Goal: Information Seeking & Learning: Learn about a topic

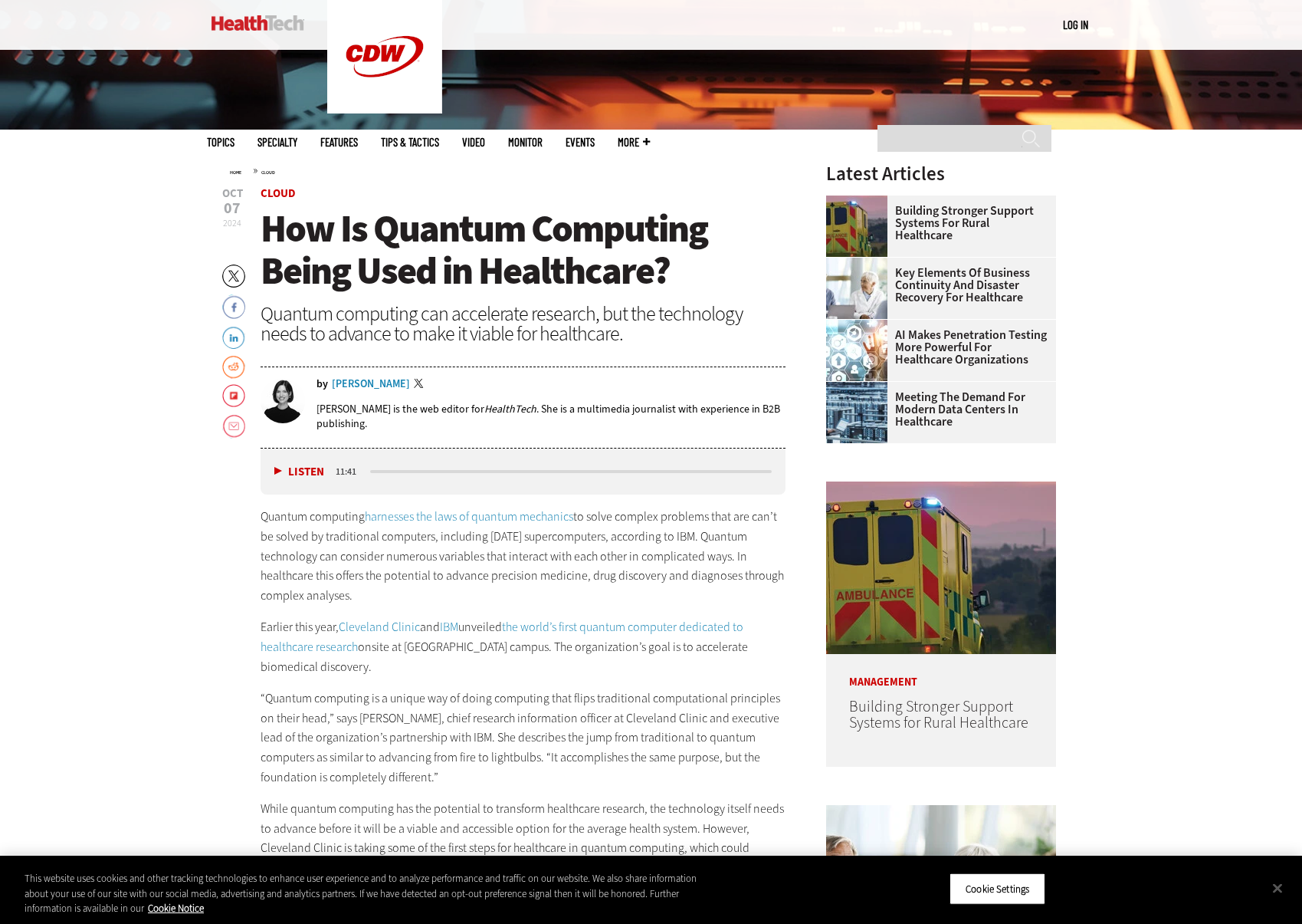
click at [328, 583] on p "Quantum computing harnesses the laws of quantum mechanics to solve complex prob…" at bounding box center [523, 556] width 526 height 98
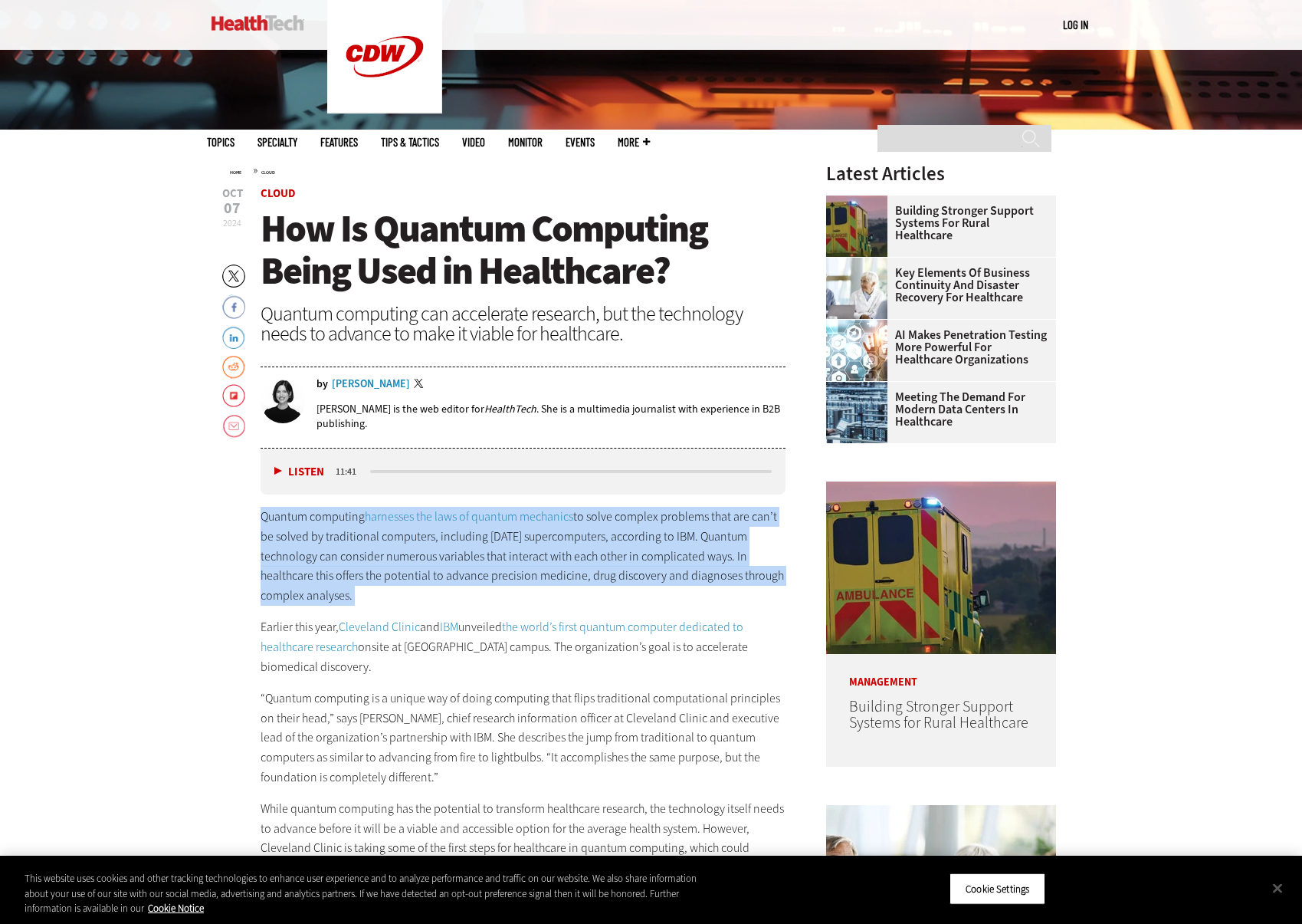
click at [328, 583] on p "Quantum computing harnesses the laws of quantum mechanics to solve complex prob…" at bounding box center [523, 556] width 526 height 98
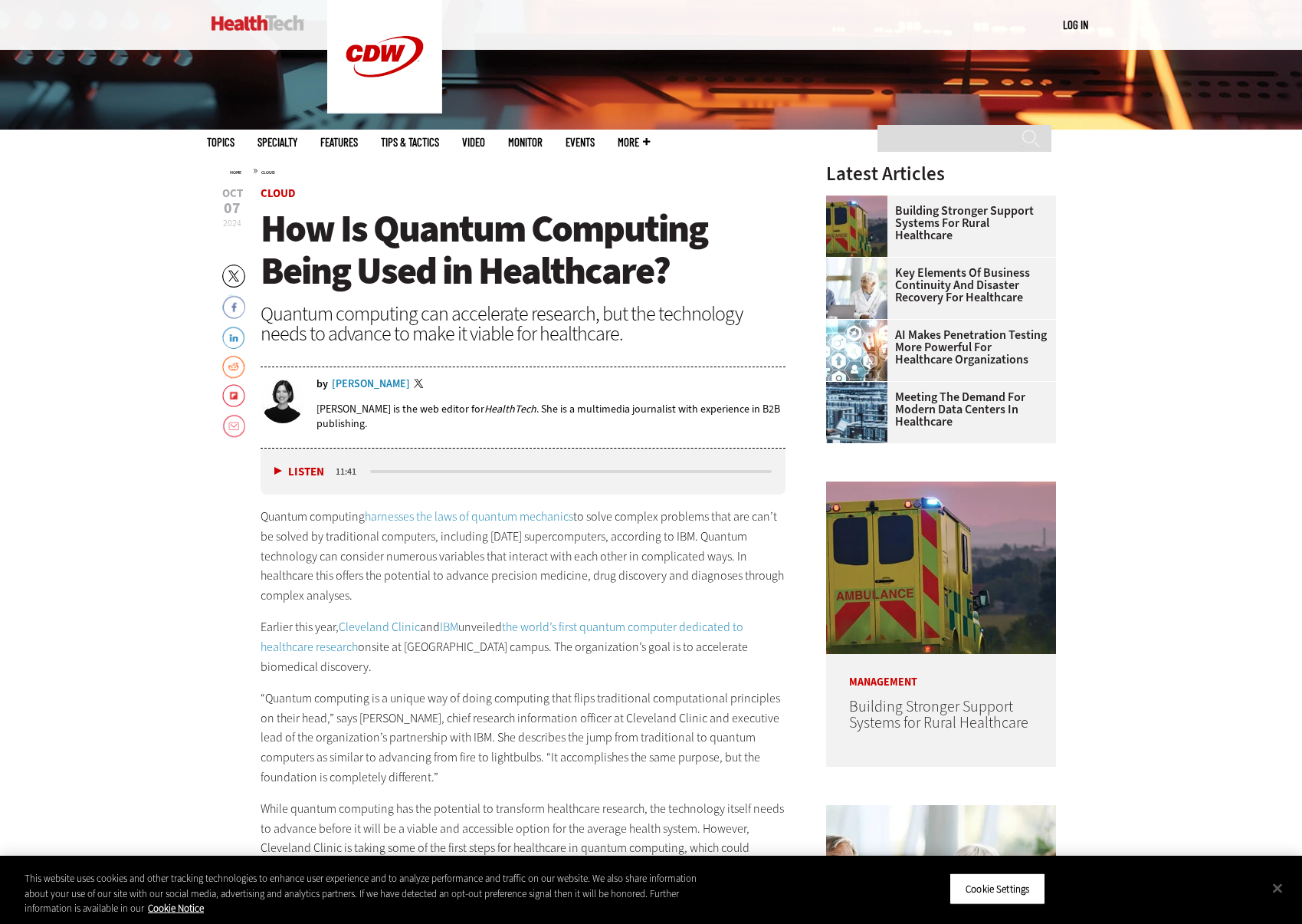
click at [400, 597] on p "Quantum computing harnesses the laws of quantum mechanics to solve complex prob…" at bounding box center [523, 556] width 526 height 98
click at [281, 511] on p "Quantum computing harnesses the laws of quantum mechanics to solve complex prob…" at bounding box center [523, 556] width 526 height 98
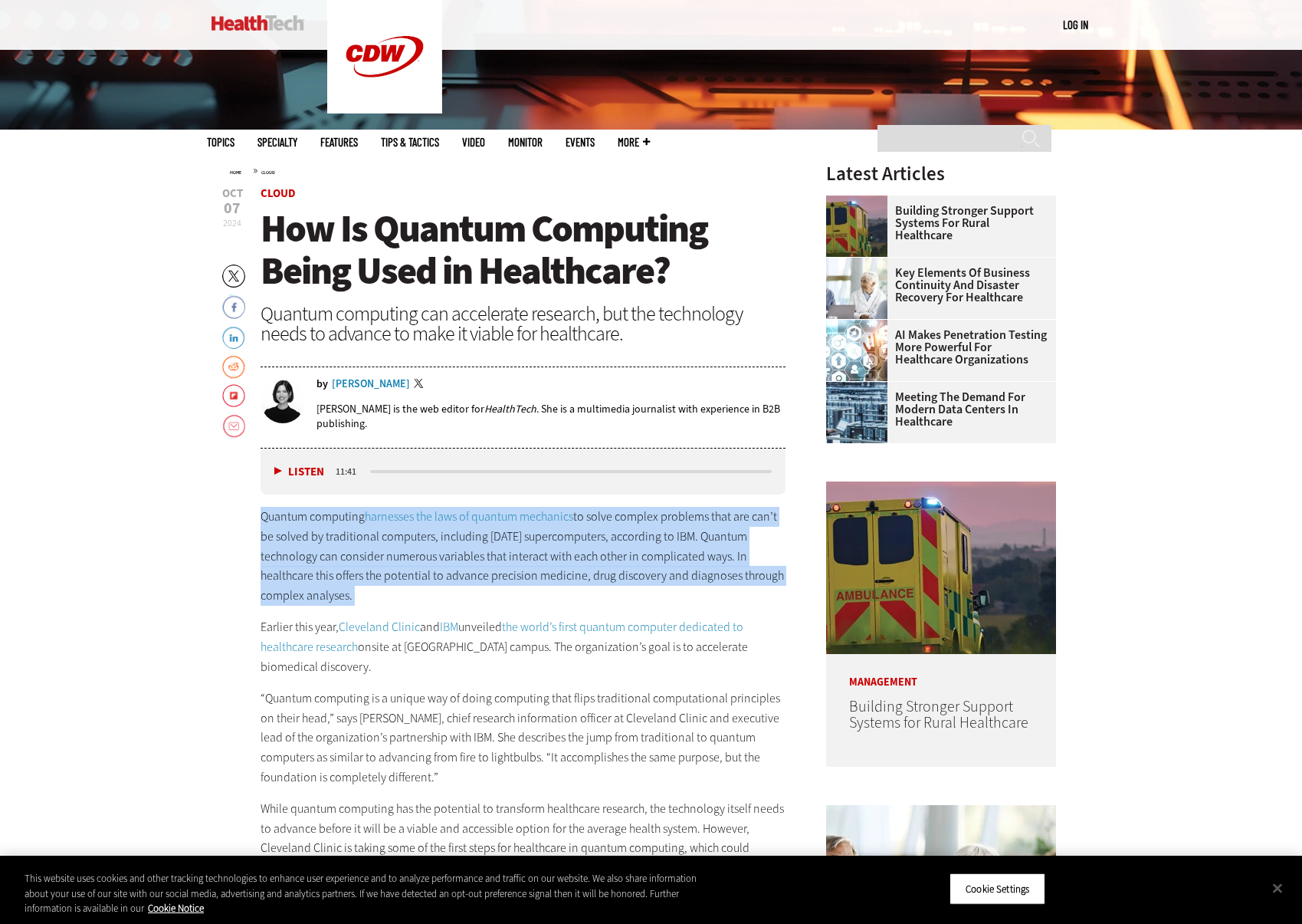
click at [281, 511] on p "Quantum computing harnesses the laws of quantum mechanics to solve complex prob…" at bounding box center [523, 556] width 526 height 98
